Goal: Information Seeking & Learning: Learn about a topic

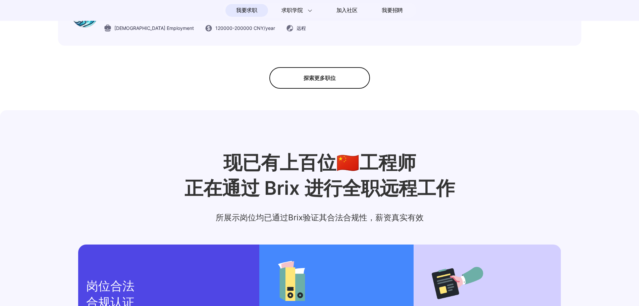
scroll to position [641, 0]
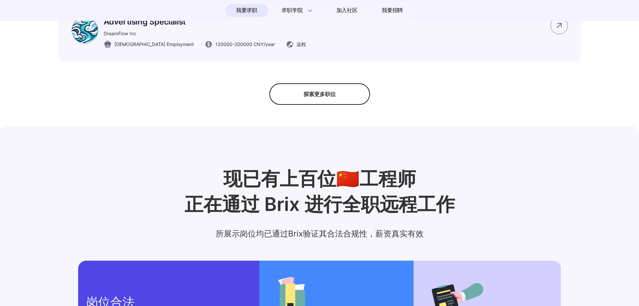
click at [329, 103] on div "探索更多职位" at bounding box center [319, 93] width 101 height 21
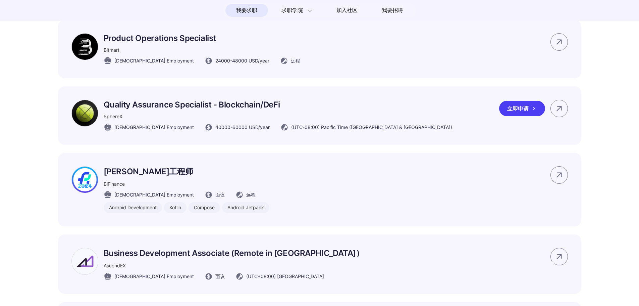
scroll to position [2822, 0]
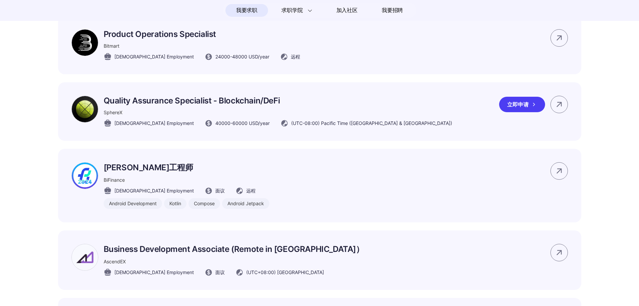
click at [212, 105] on p "Quality Assurance Specialist - Blockchain/DeFi" at bounding box center [278, 101] width 349 height 10
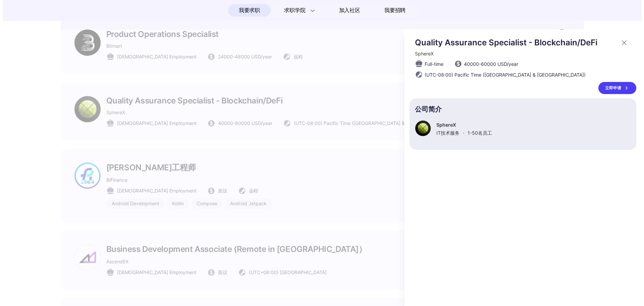
scroll to position [0, 0]
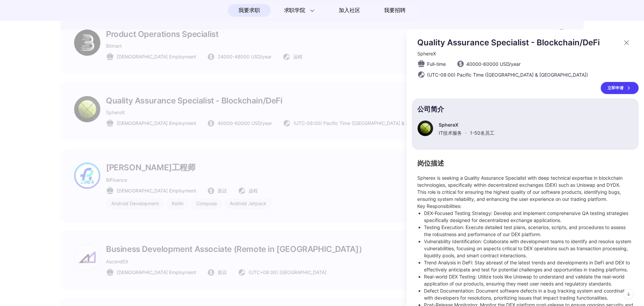
drag, startPoint x: 519, startPoint y: 118, endPoint x: 477, endPoint y: 153, distance: 55.3
click at [477, 153] on div "Quality Assurance Specialist - Blockchain/DeFi SphereX Full-time 40000 - 60000 …" at bounding box center [525, 282] width 227 height 488
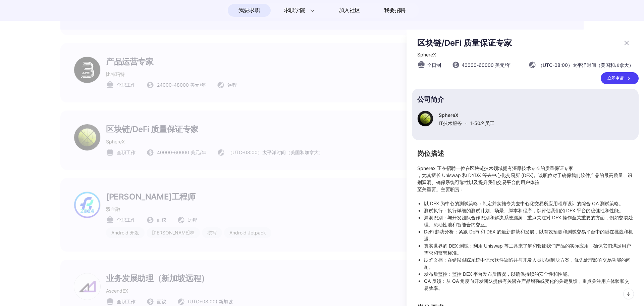
click at [272, 127] on div at bounding box center [322, 168] width 644 height 276
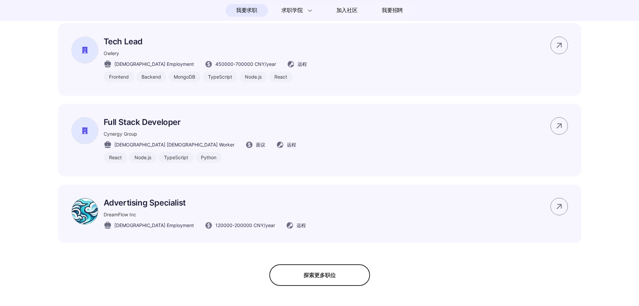
scroll to position [470, 0]
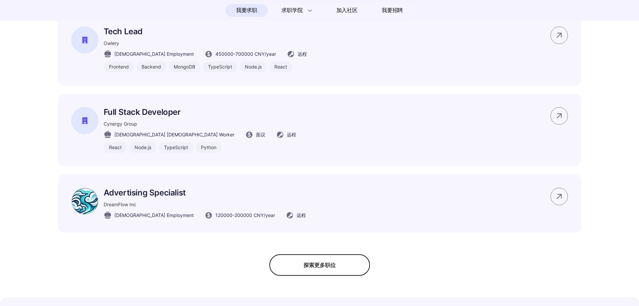
click at [345, 268] on div "探索更多职位" at bounding box center [319, 264] width 101 height 21
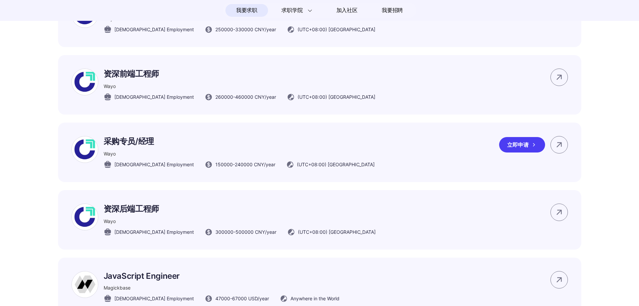
scroll to position [3993, 0]
